Goal: Task Accomplishment & Management: Manage account settings

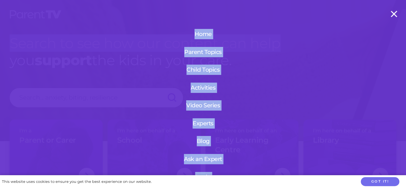
drag, startPoint x: 405, startPoint y: 21, endPoint x: 407, endPoint y: 48, distance: 27.3
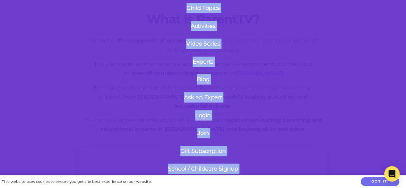
scroll to position [66, 0]
click at [201, 107] on link "Login" at bounding box center [203, 115] width 77 height 17
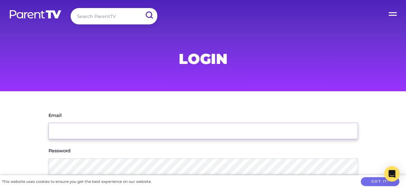
click at [190, 137] on input "Email" at bounding box center [202, 131] width 309 height 16
type input "[EMAIL_ADDRESS][DOMAIN_NAME]"
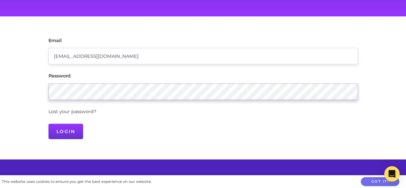
scroll to position [84, 0]
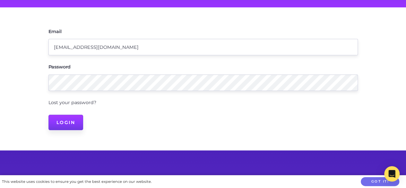
click at [64, 120] on input "Login" at bounding box center [65, 122] width 35 height 15
